Goal: Understand process/instructions

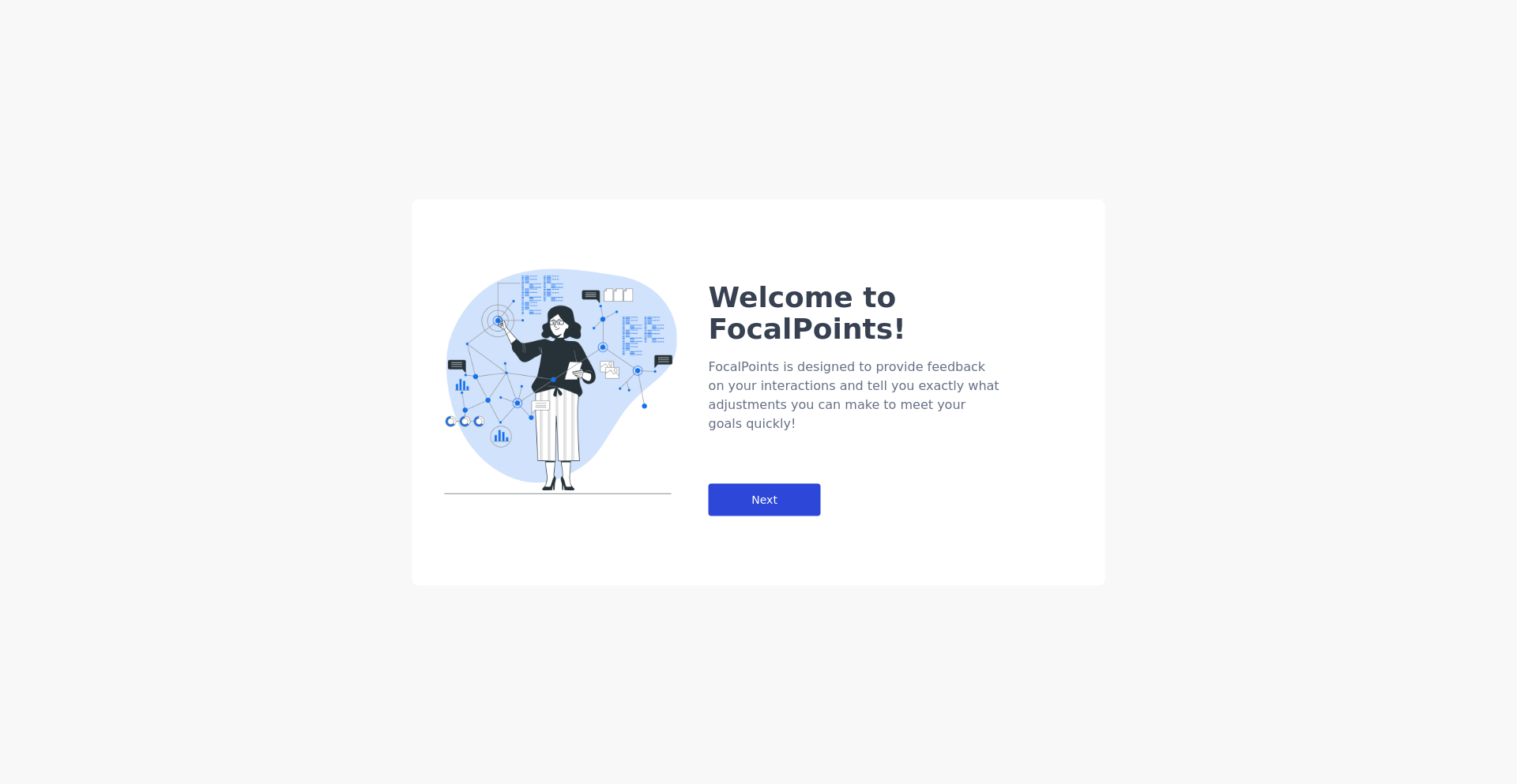
click at [751, 483] on div "Next" at bounding box center [765, 499] width 112 height 32
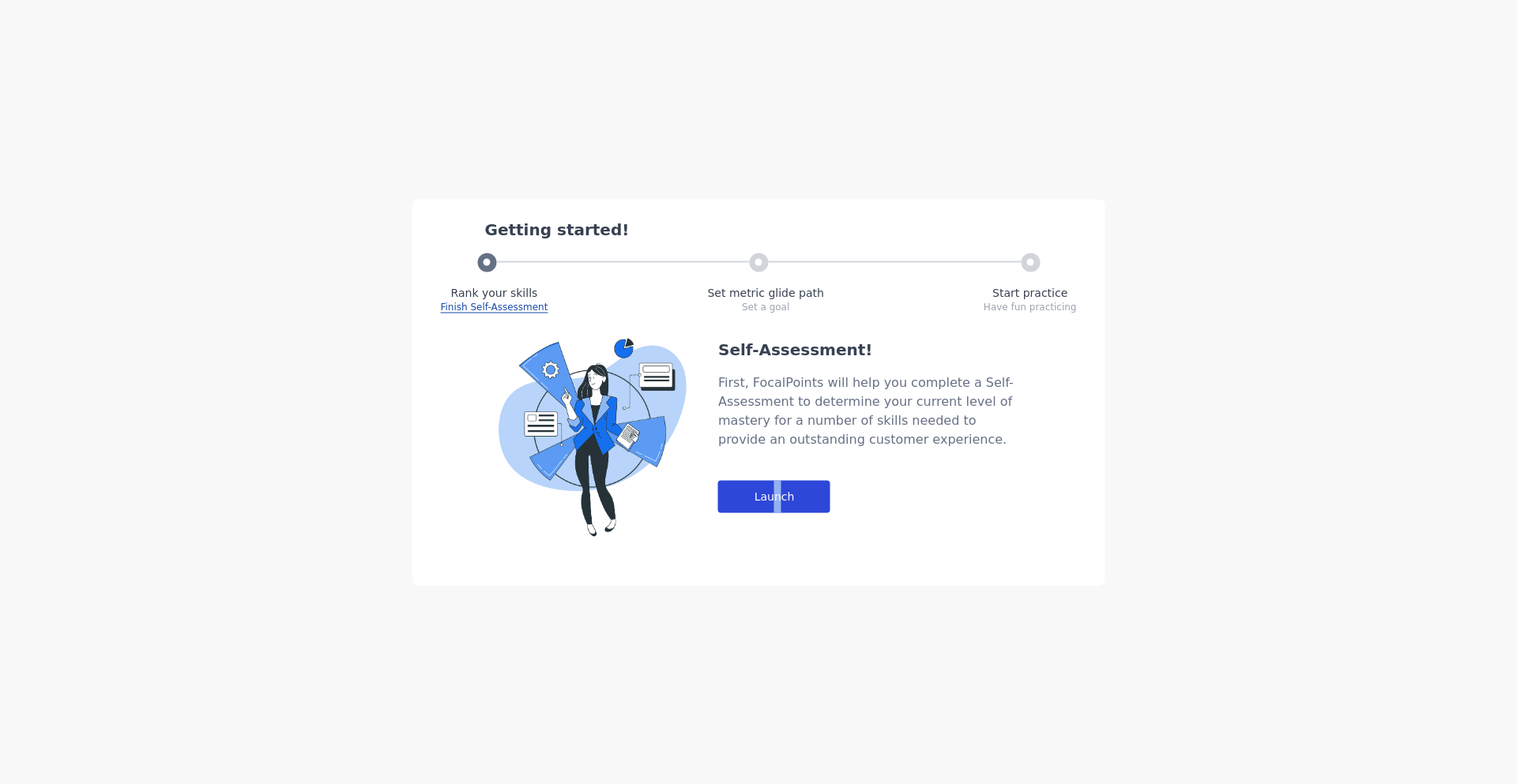
click at [778, 493] on div "Launch" at bounding box center [774, 496] width 112 height 32
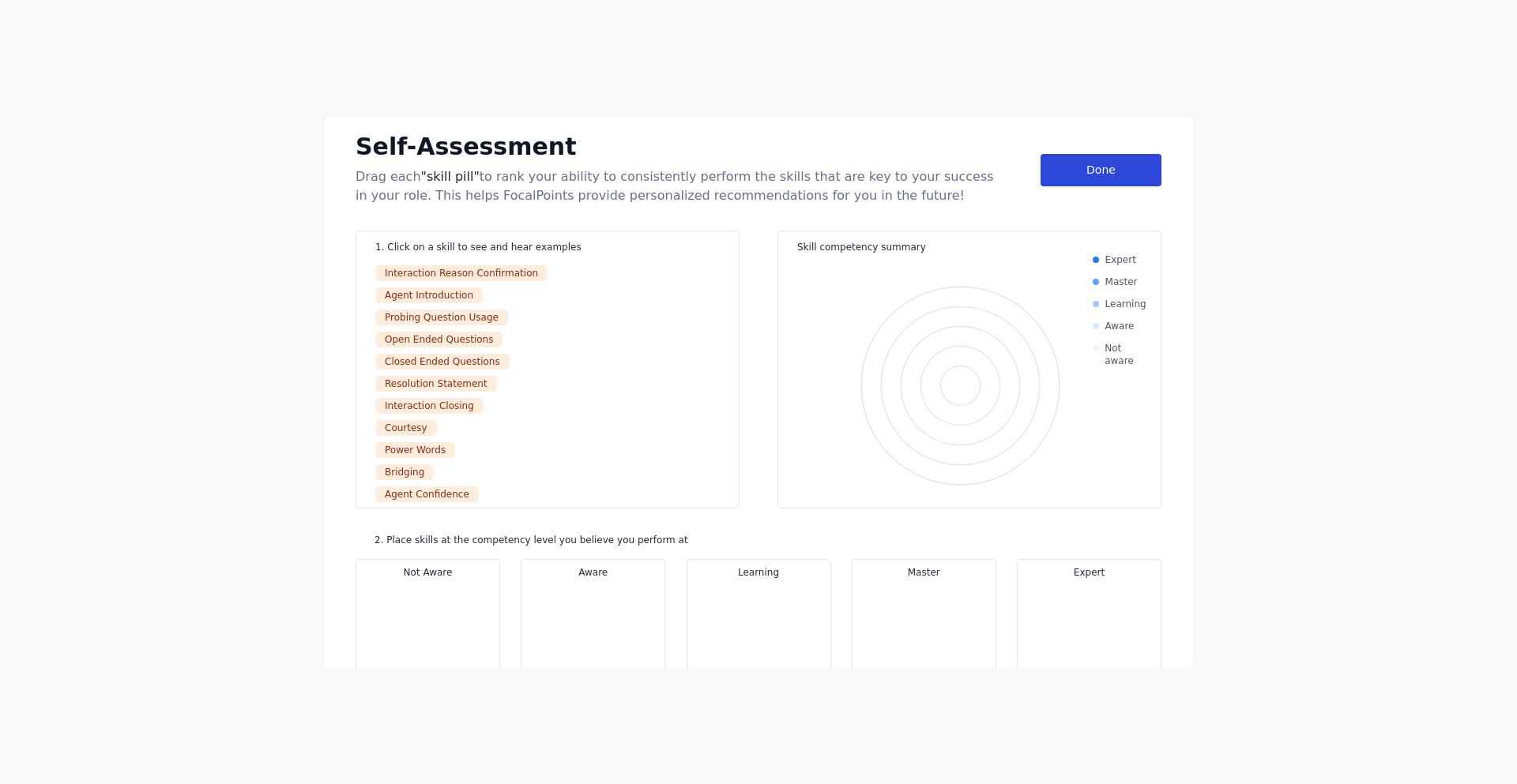
click at [1076, 173] on div "Done" at bounding box center [1101, 170] width 121 height 32
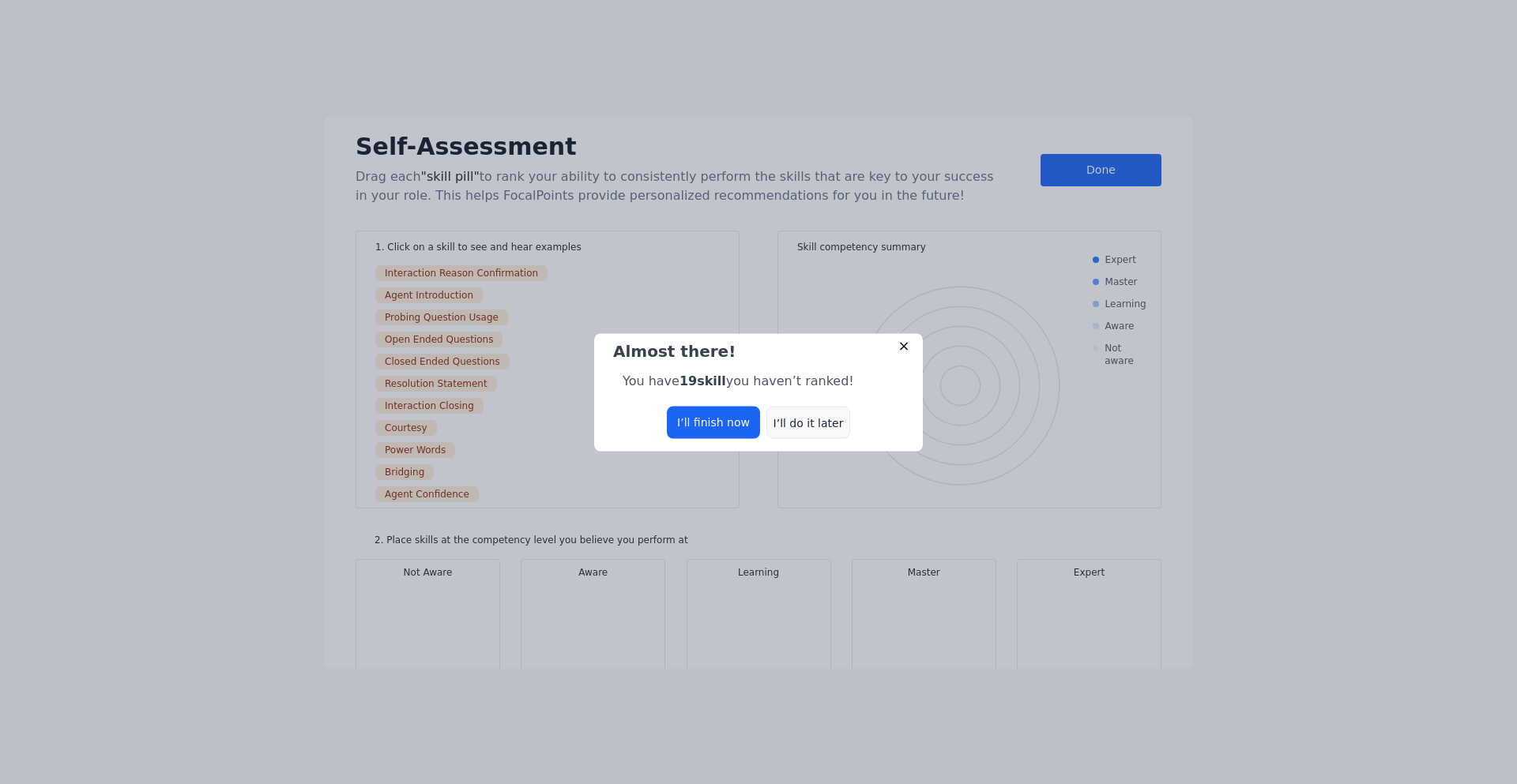
click at [804, 426] on div "I’ll do it later" at bounding box center [808, 422] width 84 height 32
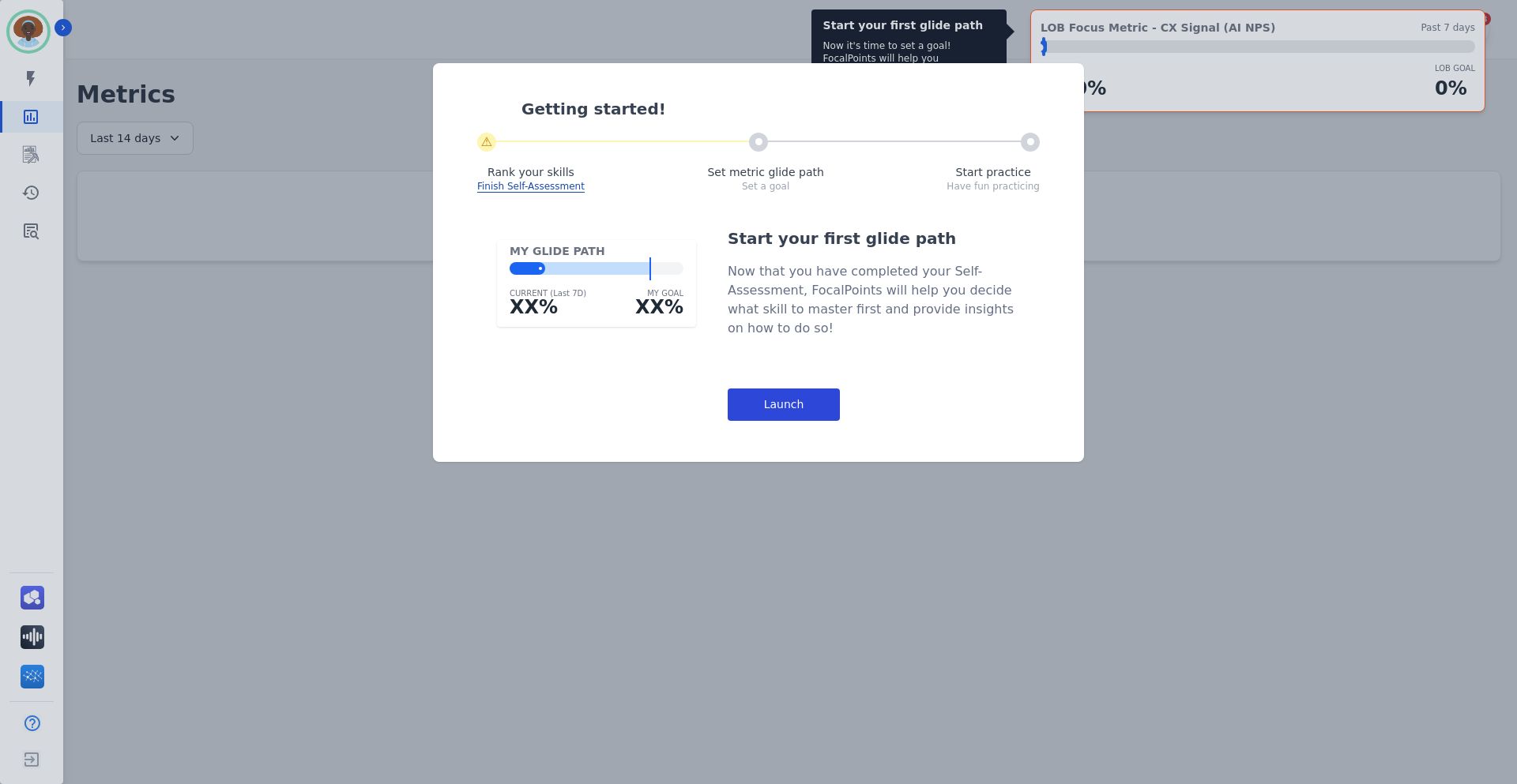
click at [803, 402] on div "Launch" at bounding box center [783, 404] width 112 height 32
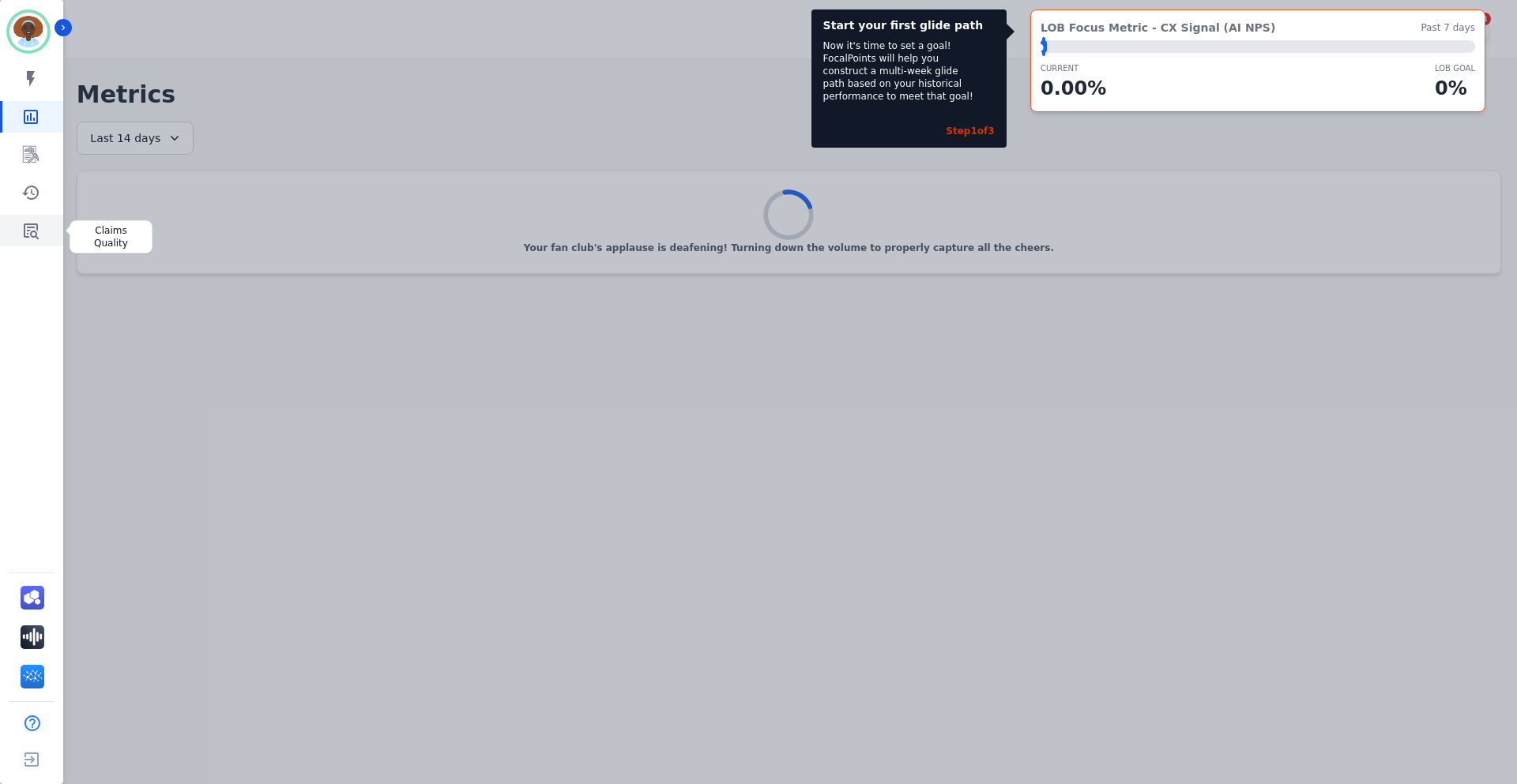
click at [32, 226] on icon "Sidebar" at bounding box center [31, 231] width 19 height 19
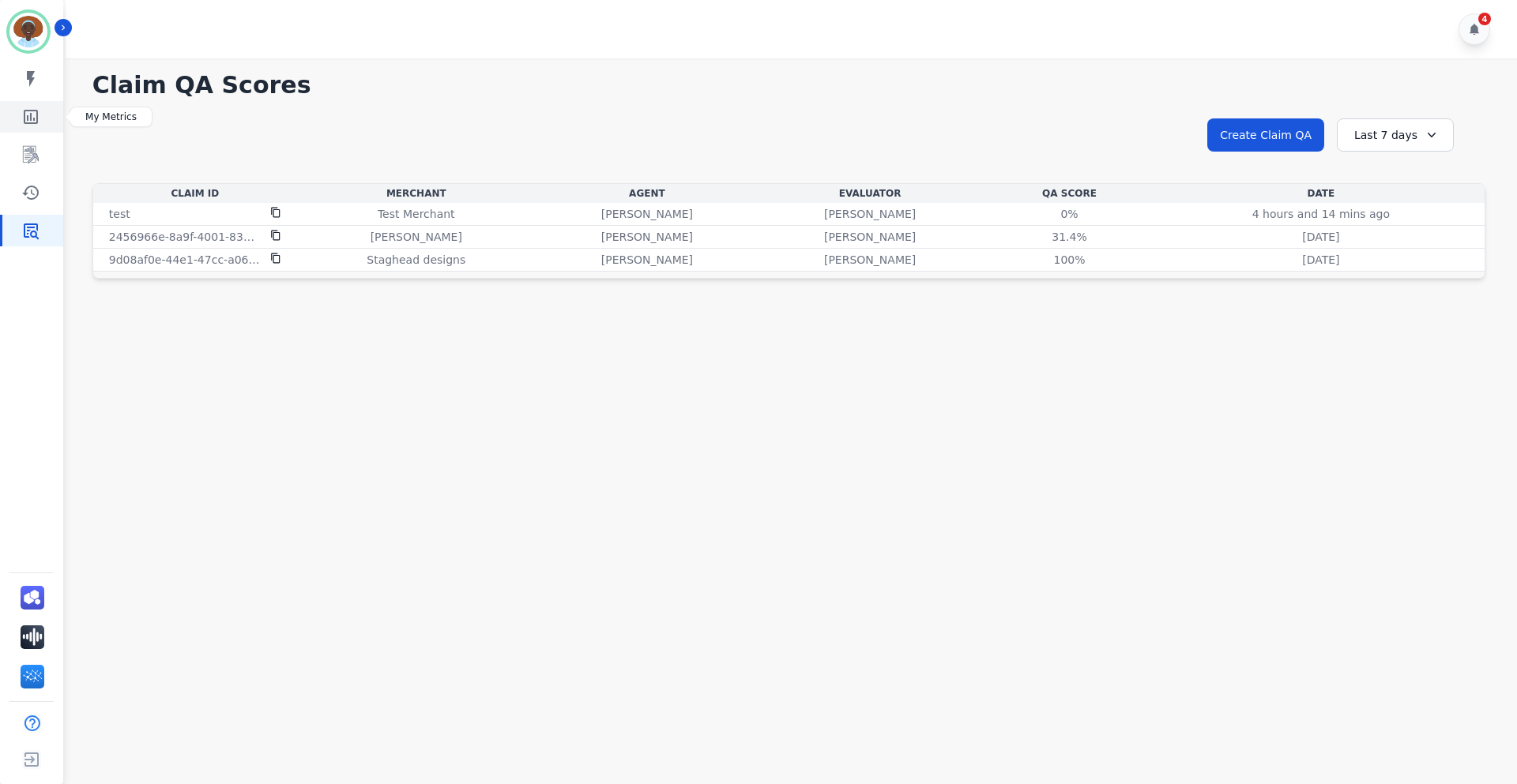
click at [30, 115] on icon "Sidebar" at bounding box center [31, 117] width 19 height 19
